Goal: Information Seeking & Learning: Learn about a topic

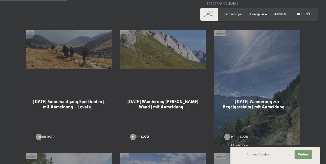
click at [227, 134] on div at bounding box center [227, 137] width 4 height 6
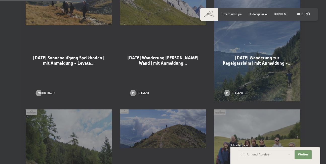
scroll to position [301, 0]
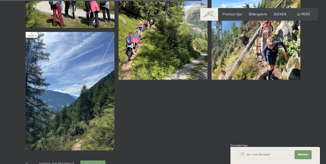
scroll to position [578, 0]
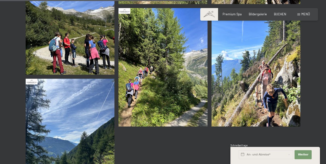
click at [166, 91] on img at bounding box center [162, 67] width 89 height 118
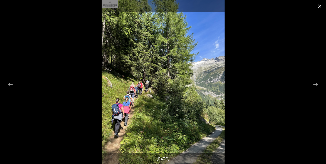
click at [319, 5] on button "Close gallery" at bounding box center [319, 6] width 13 height 12
